Goal: Information Seeking & Learning: Learn about a topic

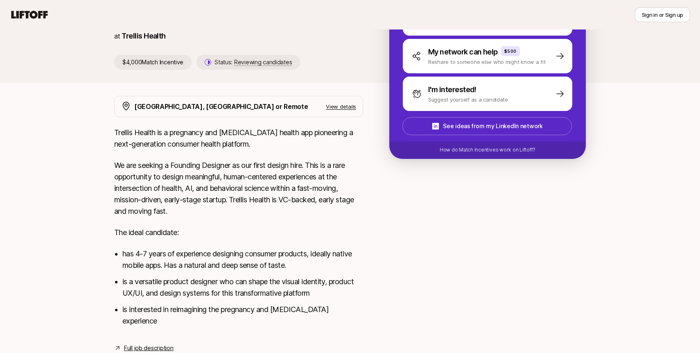
scroll to position [164, 0]
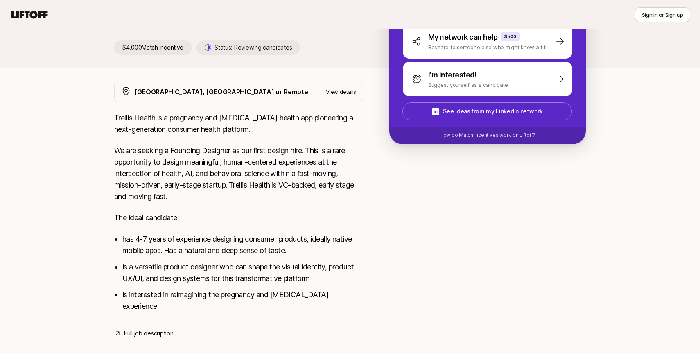
click at [159, 328] on link "Full job description" at bounding box center [148, 333] width 49 height 10
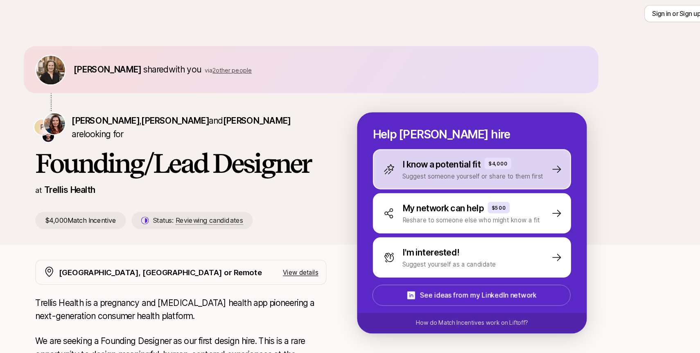
scroll to position [0, 0]
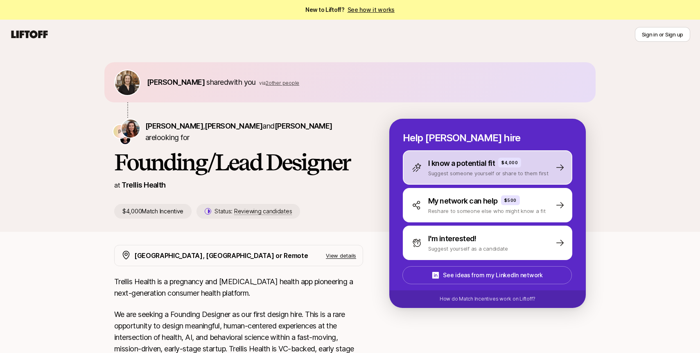
click at [501, 174] on p "Suggest someone yourself or share to them first" at bounding box center [488, 173] width 120 height 8
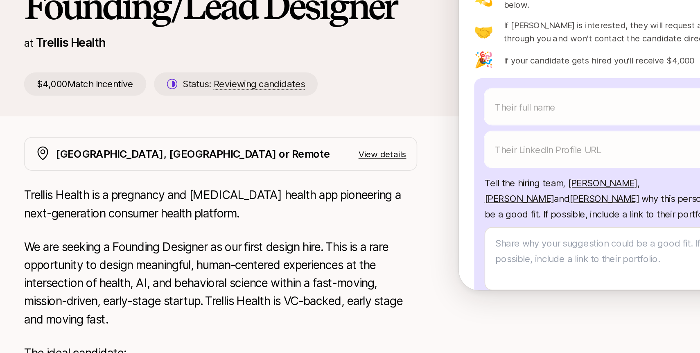
scroll to position [37, 0]
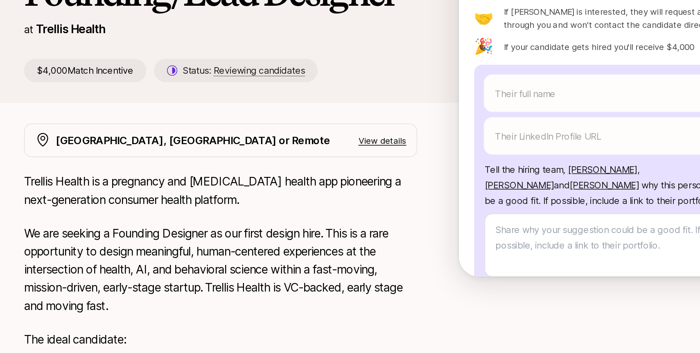
click at [339, 221] on p "View details" at bounding box center [341, 218] width 30 height 8
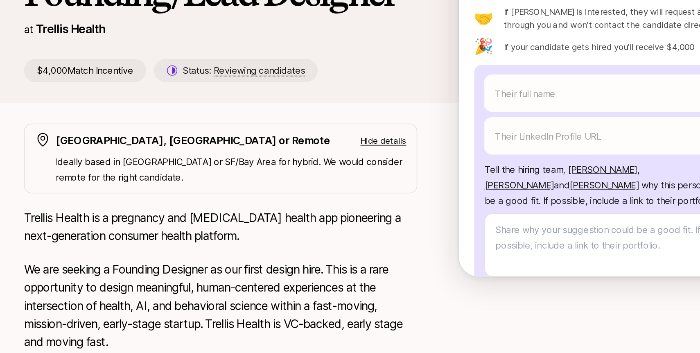
scroll to position [37, 0]
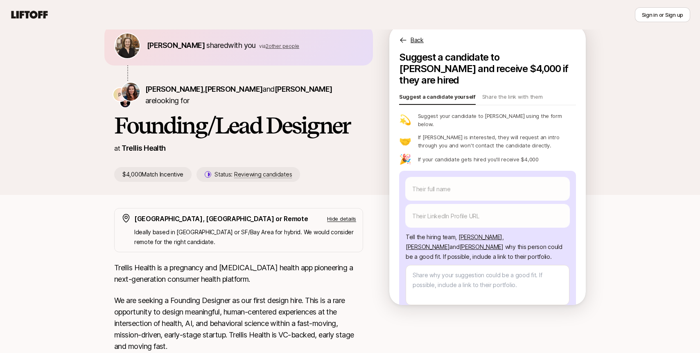
click at [335, 218] on p "Hide details" at bounding box center [341, 218] width 29 height 8
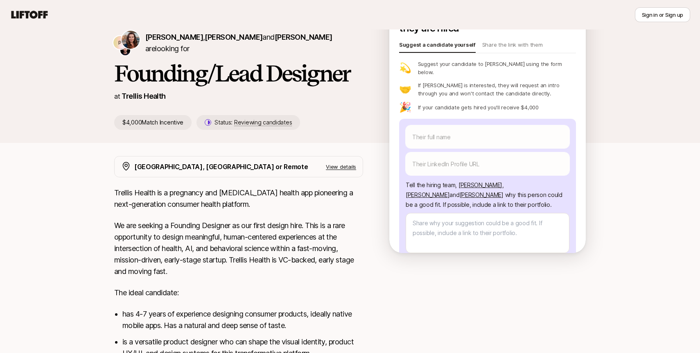
scroll to position [0, 0]
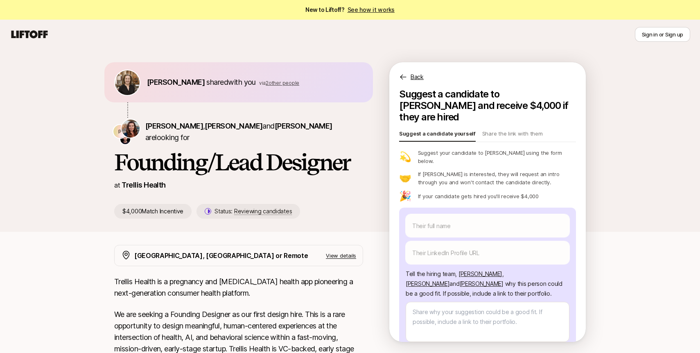
click at [47, 37] on icon at bounding box center [29, 34] width 39 height 11
click at [41, 37] on icon at bounding box center [29, 34] width 39 height 11
click at [291, 80] on span "2 other people" at bounding box center [283, 83] width 34 height 6
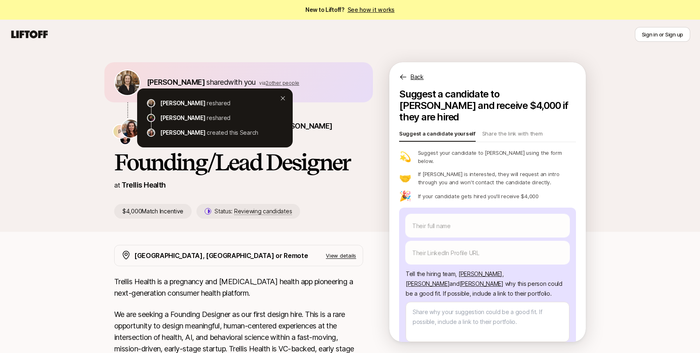
click at [313, 137] on p "[PERSON_NAME] , [PERSON_NAME] and [PERSON_NAME] are looking for" at bounding box center [254, 131] width 218 height 23
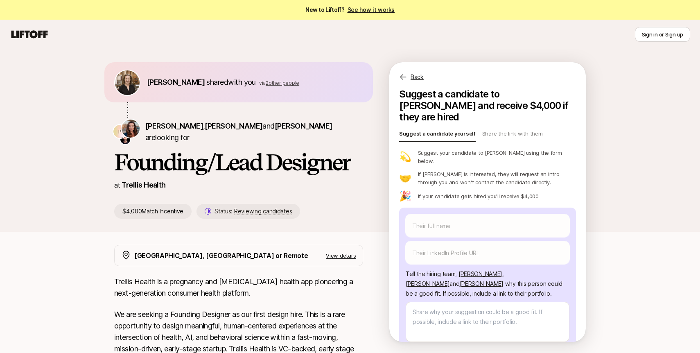
click at [41, 36] on icon at bounding box center [29, 34] width 39 height 11
click at [384, 7] on link "See how it works" at bounding box center [371, 9] width 47 height 7
type textarea "x"
